Goal: Information Seeking & Learning: Check status

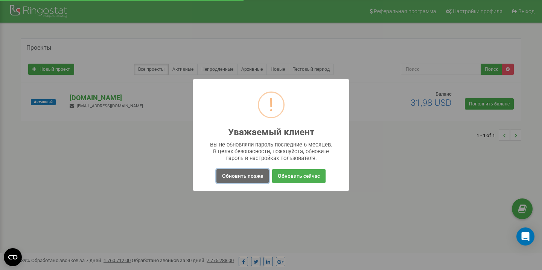
click at [254, 176] on button "Обновить позже" at bounding box center [243, 176] width 52 height 14
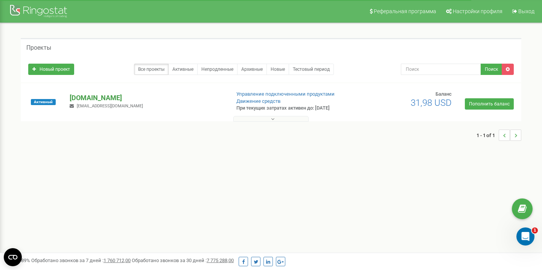
click at [95, 97] on p "[DOMAIN_NAME]" at bounding box center [147, 98] width 154 height 10
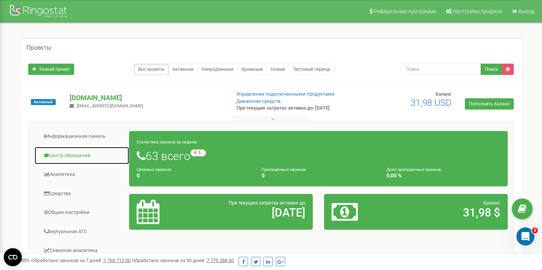
click at [74, 155] on link "Центр обращений" at bounding box center [81, 155] width 95 height 18
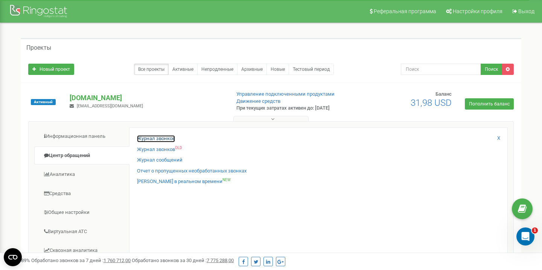
click at [152, 140] on link "Журнал звонков" at bounding box center [156, 138] width 38 height 7
click at [153, 138] on link "Журнал звонков" at bounding box center [156, 138] width 38 height 7
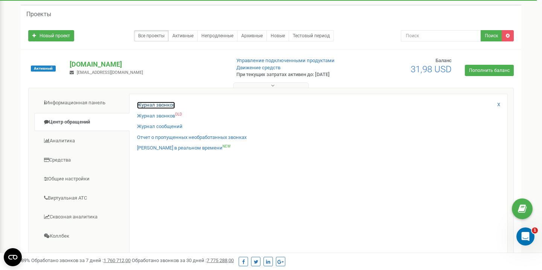
scroll to position [38, 0]
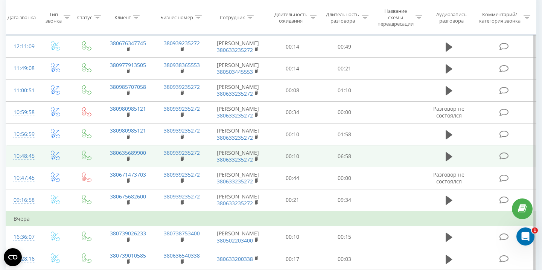
scroll to position [84, 0]
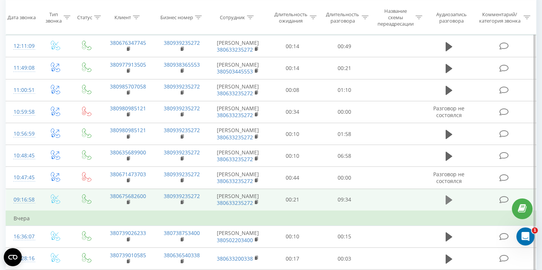
click at [448, 204] on icon at bounding box center [449, 199] width 7 height 9
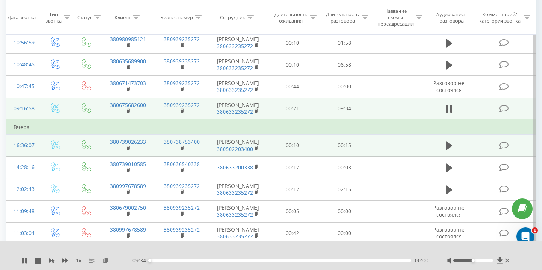
scroll to position [174, 0]
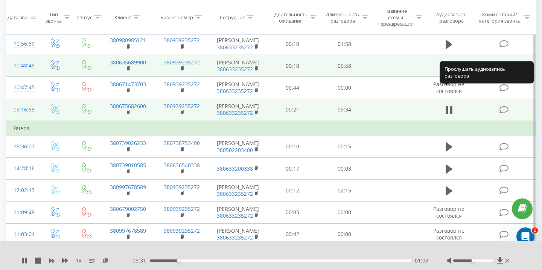
click at [449, 71] on icon at bounding box center [449, 66] width 7 height 9
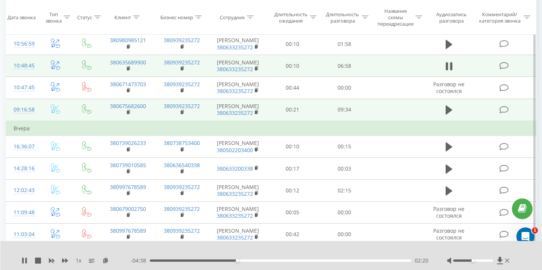
click at [293, 259] on div "- 04:38 02:20 02:20" at bounding box center [280, 261] width 298 height 8
click at [294, 262] on div "- 04:38 02:20 02:20" at bounding box center [280, 261] width 298 height 8
click at [293, 260] on div "03:48" at bounding box center [280, 260] width 261 height 2
click at [318, 259] on div "- 03:05 03:53 03:53" at bounding box center [280, 261] width 298 height 8
click at [325, 261] on div "04:40" at bounding box center [280, 260] width 261 height 2
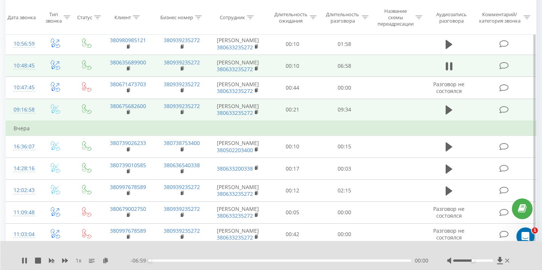
click at [348, 262] on div "- 06:59 00:00 00:00" at bounding box center [280, 261] width 298 height 8
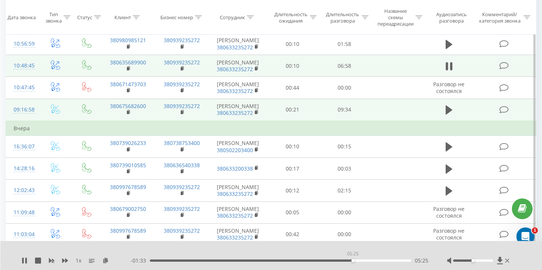
click at [353, 260] on div "05:25" at bounding box center [280, 260] width 261 height 2
click at [23, 260] on icon at bounding box center [23, 261] width 2 height 6
click at [27, 254] on div "1 x - 01:15 05:43 05:43" at bounding box center [271, 255] width 542 height 29
click at [17, 260] on div "1 x - 01:15 05:43 05:43" at bounding box center [271, 255] width 542 height 29
click at [21, 260] on div "1 x - 01:15 05:43 05:43" at bounding box center [271, 255] width 542 height 29
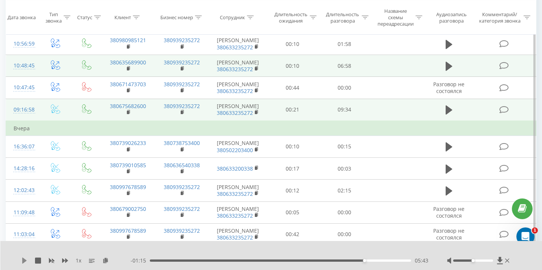
click at [26, 260] on icon at bounding box center [24, 261] width 5 height 6
click at [23, 261] on icon at bounding box center [23, 261] width 2 height 6
click at [24, 261] on icon at bounding box center [24, 261] width 5 height 6
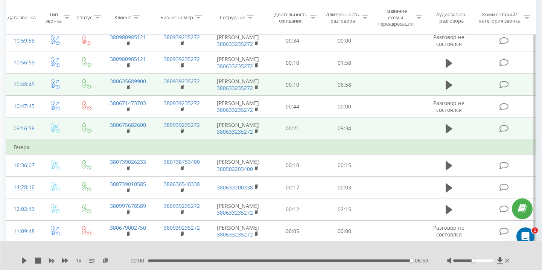
scroll to position [154, 0]
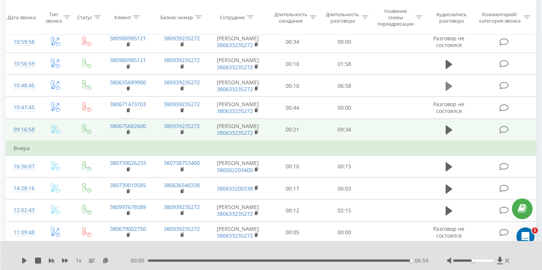
click at [454, 92] on button at bounding box center [449, 86] width 11 height 11
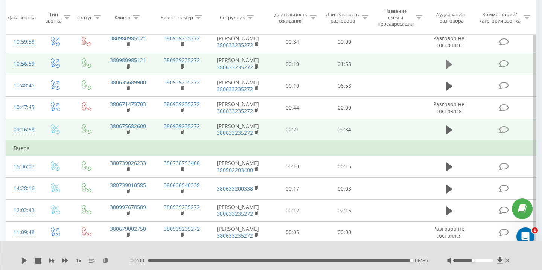
click at [448, 69] on icon at bounding box center [449, 63] width 7 height 9
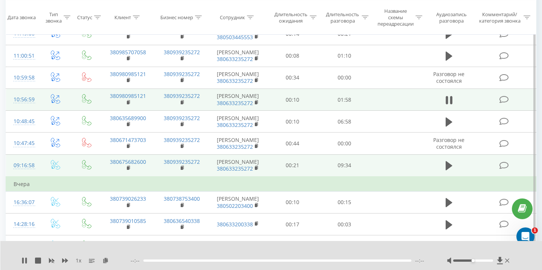
scroll to position [115, 0]
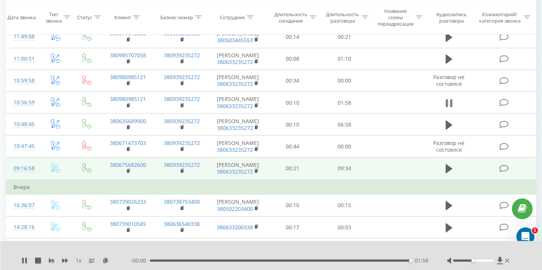
click at [449, 108] on icon at bounding box center [449, 103] width 7 height 11
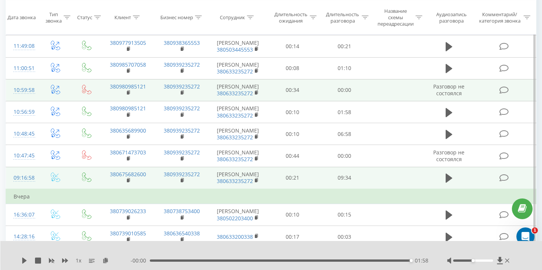
scroll to position [105, 0]
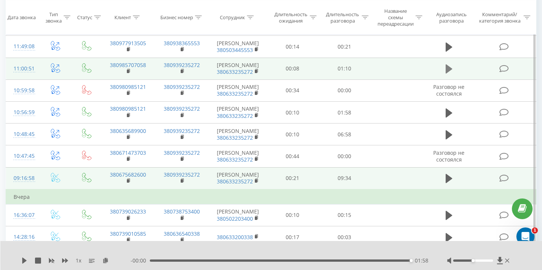
click at [448, 73] on icon at bounding box center [449, 68] width 7 height 9
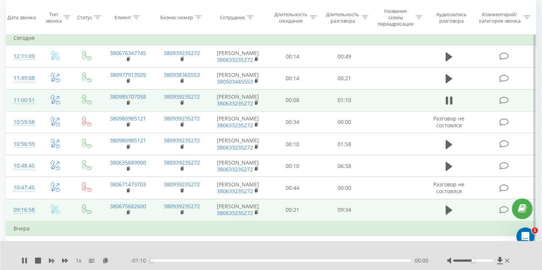
scroll to position [72, 0]
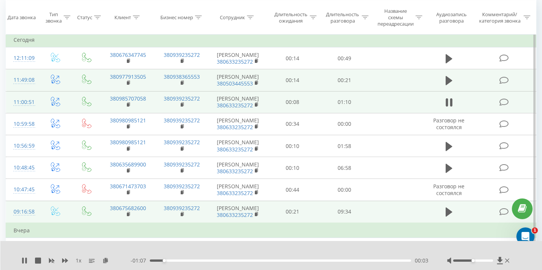
drag, startPoint x: 449, startPoint y: 76, endPoint x: 456, endPoint y: 82, distance: 9.1
click at [455, 82] on td at bounding box center [449, 80] width 50 height 22
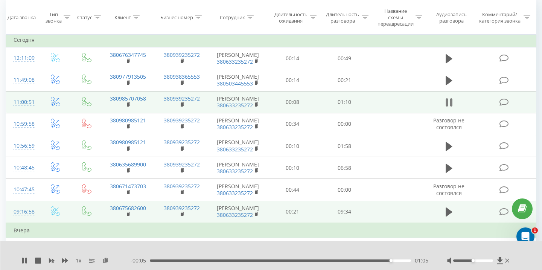
click at [451, 107] on icon at bounding box center [451, 102] width 2 height 8
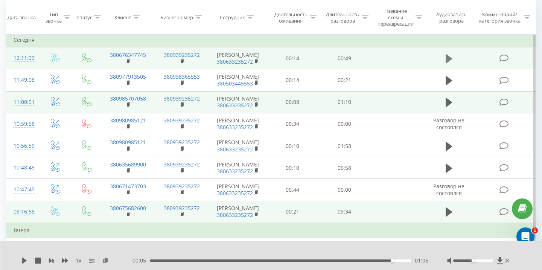
click at [449, 64] on icon at bounding box center [449, 58] width 7 height 11
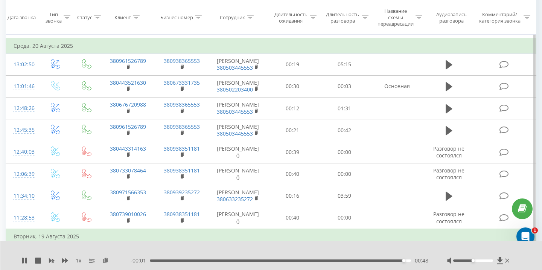
scroll to position [450, 0]
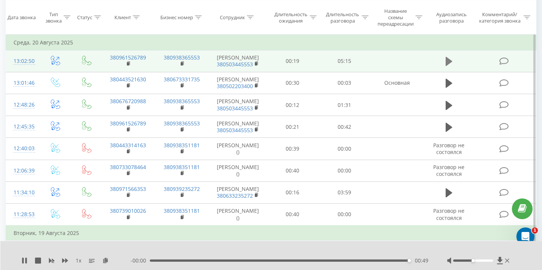
click at [448, 66] on icon at bounding box center [449, 61] width 7 height 9
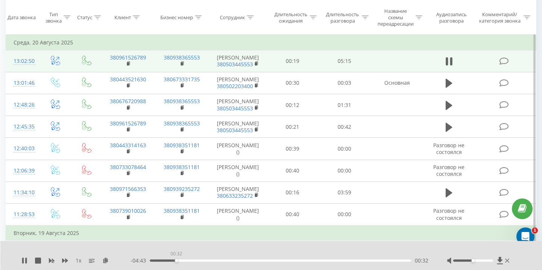
click at [176, 261] on div "00:32" at bounding box center [280, 260] width 261 height 2
click at [23, 258] on icon at bounding box center [23, 261] width 2 height 6
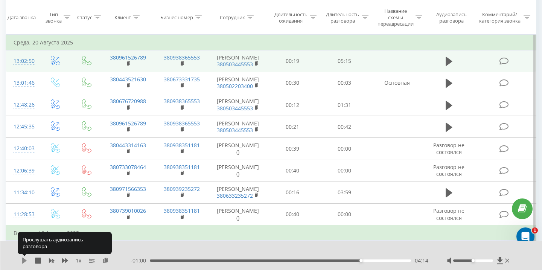
click at [23, 258] on icon at bounding box center [24, 261] width 5 height 6
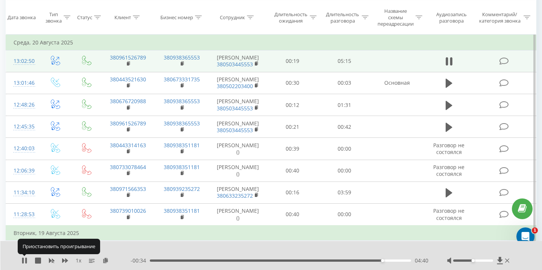
click at [23, 258] on icon at bounding box center [23, 261] width 2 height 6
click at [348, 261] on div "04:40" at bounding box center [280, 260] width 261 height 2
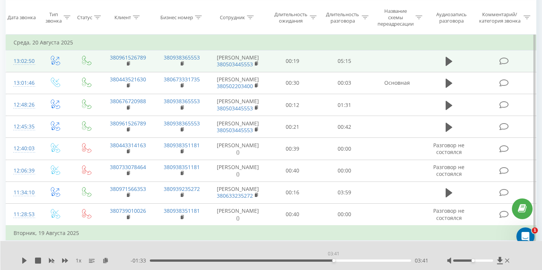
click at [334, 260] on div "03:41" at bounding box center [280, 260] width 261 height 2
click at [337, 259] on div "- 05:15 00:00 00:00" at bounding box center [280, 261] width 298 height 8
click at [332, 260] on div "03:39" at bounding box center [280, 260] width 261 height 2
click at [451, 67] on icon at bounding box center [449, 61] width 7 height 11
click at [483, 260] on div at bounding box center [473, 260] width 40 height 2
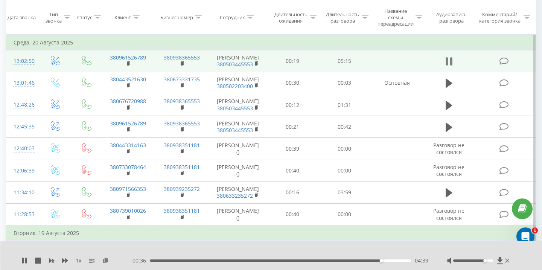
click at [452, 66] on icon at bounding box center [451, 61] width 2 height 8
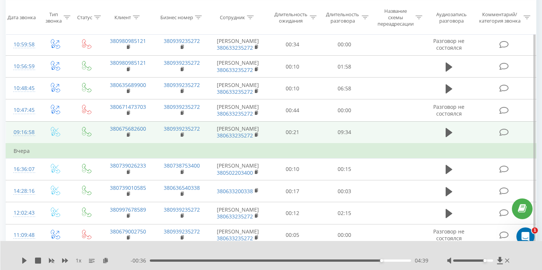
scroll to position [149, 0]
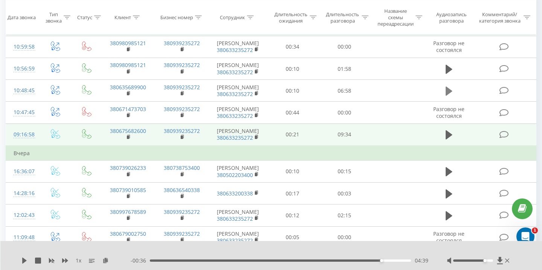
click at [449, 96] on icon at bounding box center [449, 91] width 7 height 9
click at [337, 261] on div "05:00" at bounding box center [280, 260] width 261 height 2
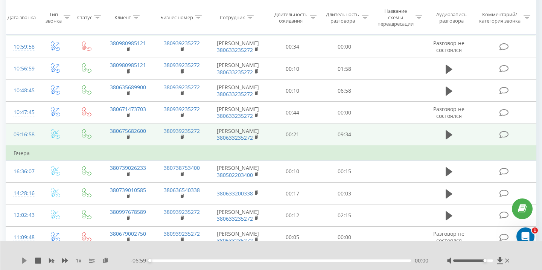
click at [23, 261] on icon at bounding box center [24, 261] width 5 height 6
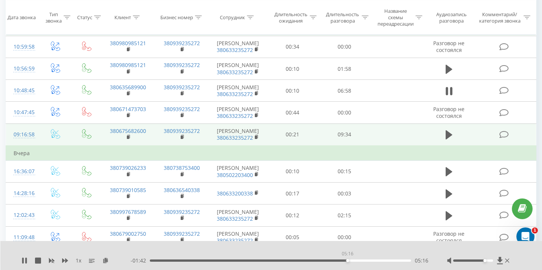
click at [348, 261] on div "05:16" at bounding box center [280, 260] width 261 height 2
click at [447, 140] on icon at bounding box center [449, 135] width 7 height 11
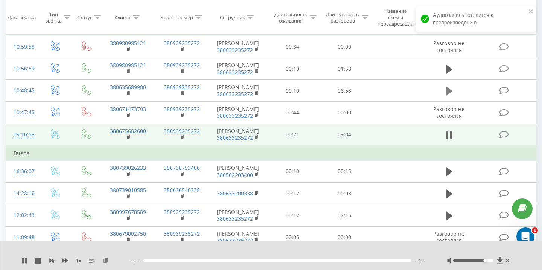
click at [452, 96] on icon at bounding box center [449, 91] width 7 height 11
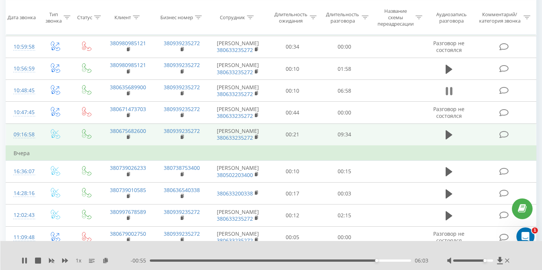
click at [453, 97] on button at bounding box center [449, 90] width 11 height 11
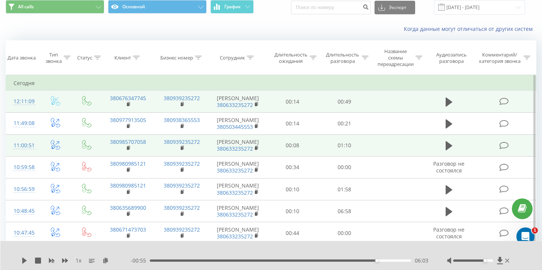
scroll to position [0, 0]
